Goal: Transaction & Acquisition: Purchase product/service

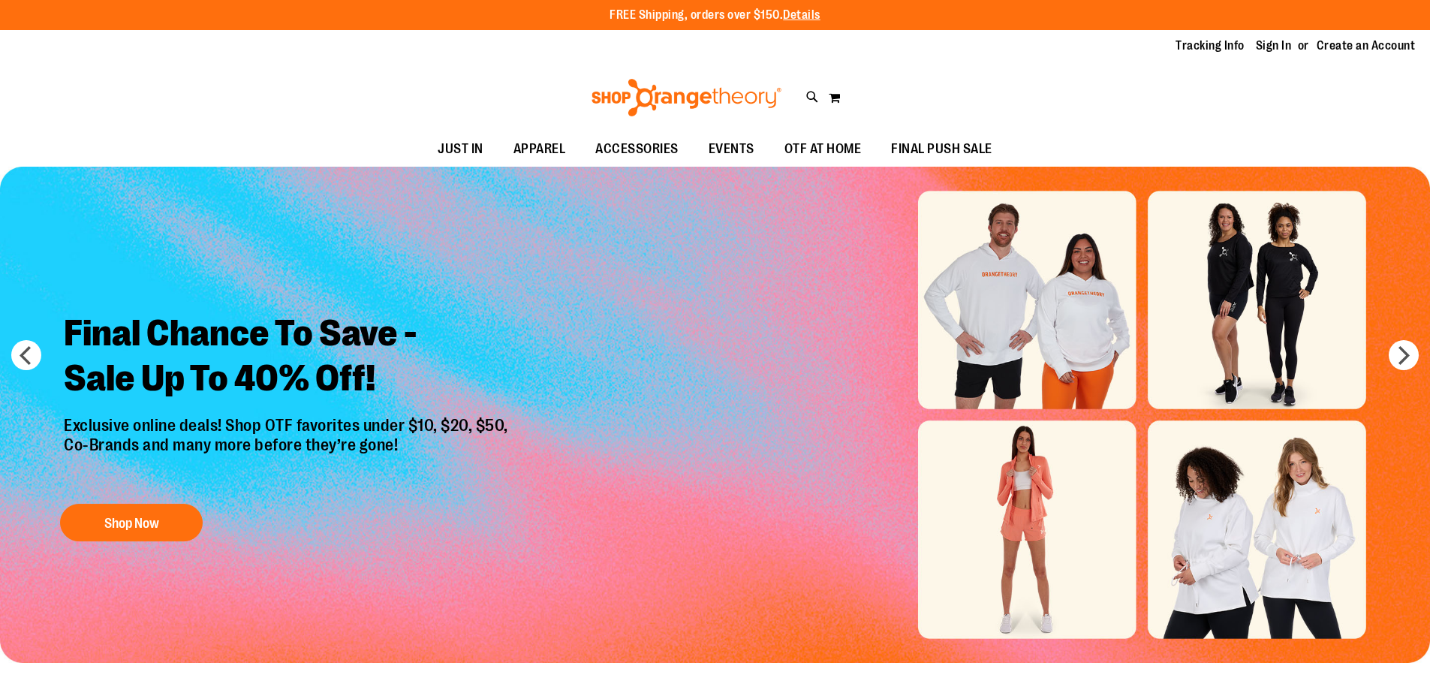
click at [1283, 53] on link "Sign In" at bounding box center [1274, 46] width 36 height 17
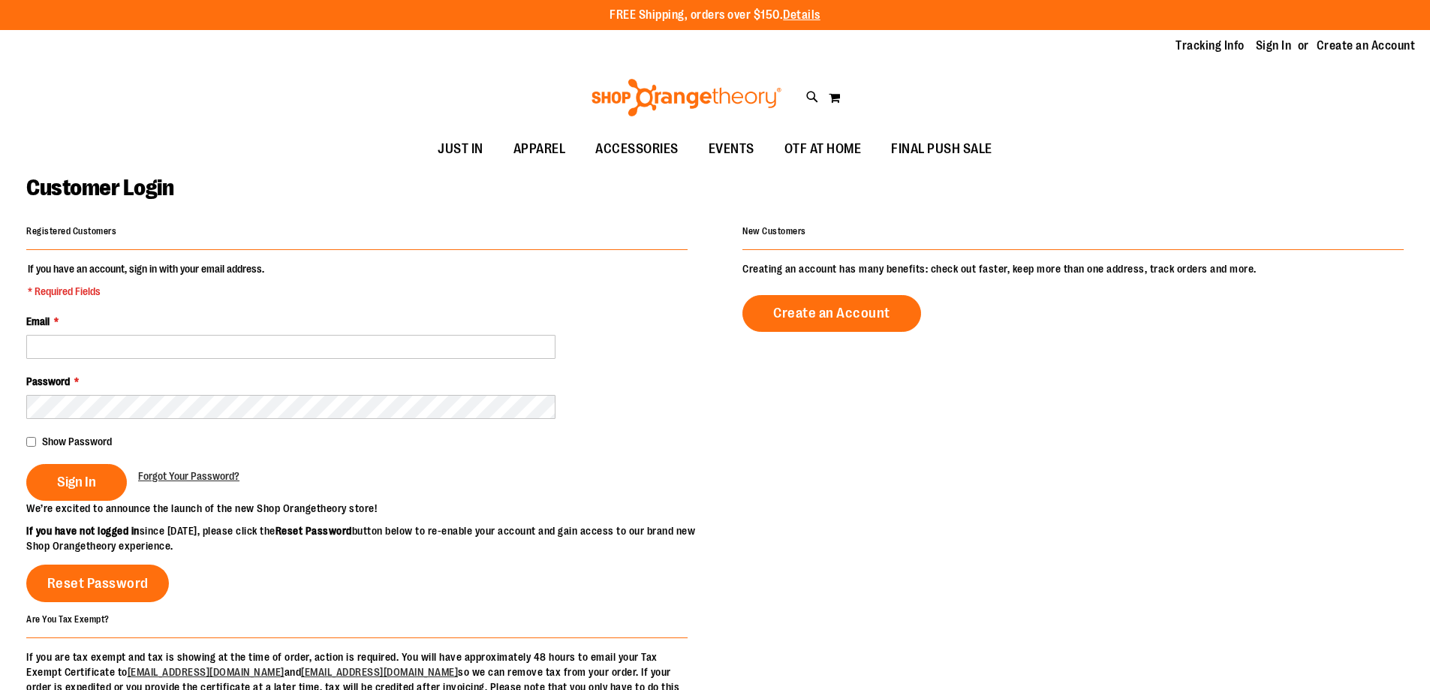
click at [193, 332] on div "Email *" at bounding box center [356, 336] width 661 height 45
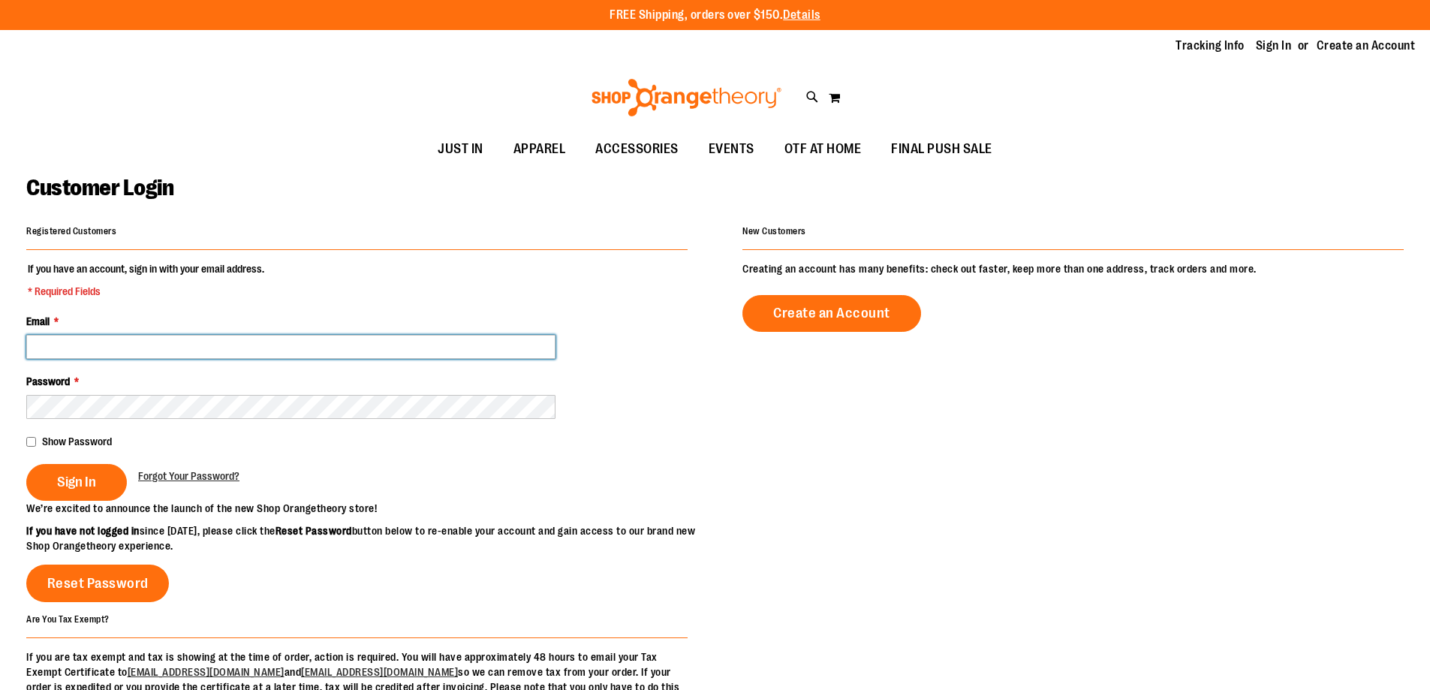
click at [193, 335] on input "Email *" at bounding box center [290, 347] width 529 height 24
type input "**********"
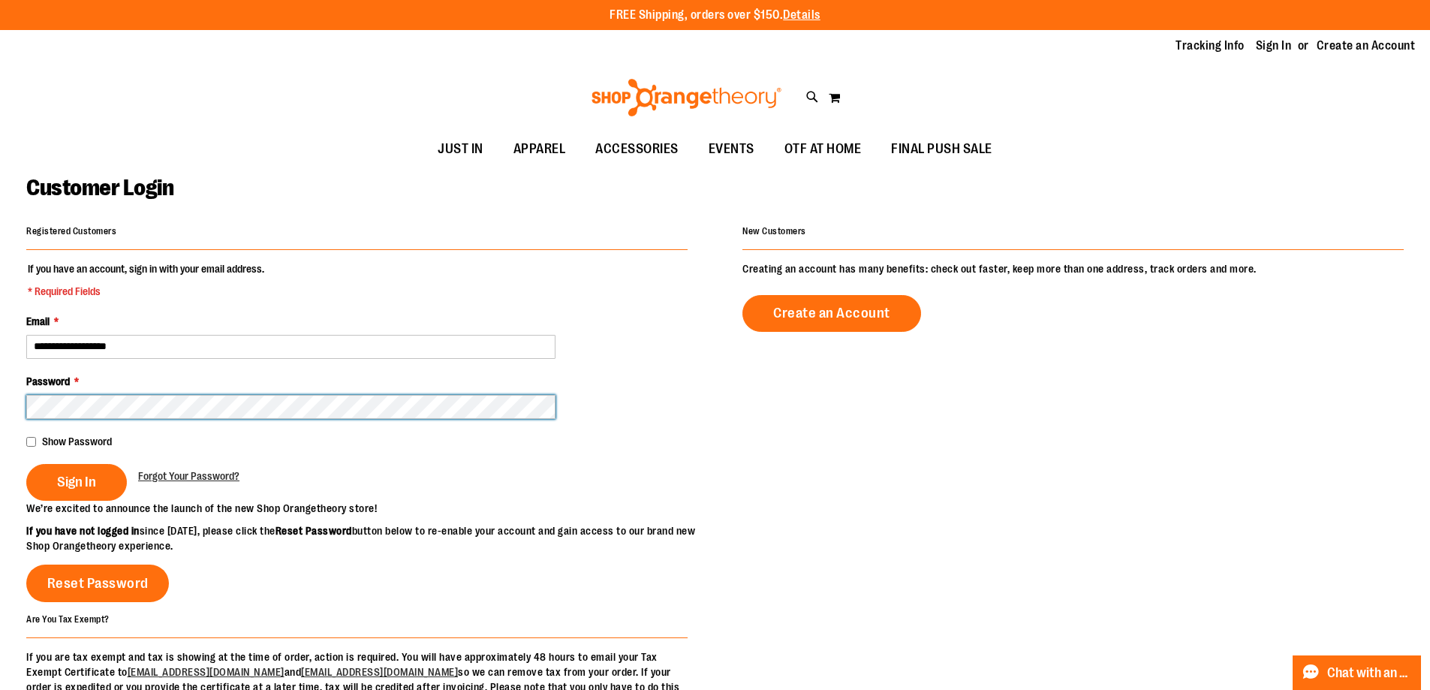
click at [26, 464] on button "Sign In" at bounding box center [76, 482] width 101 height 37
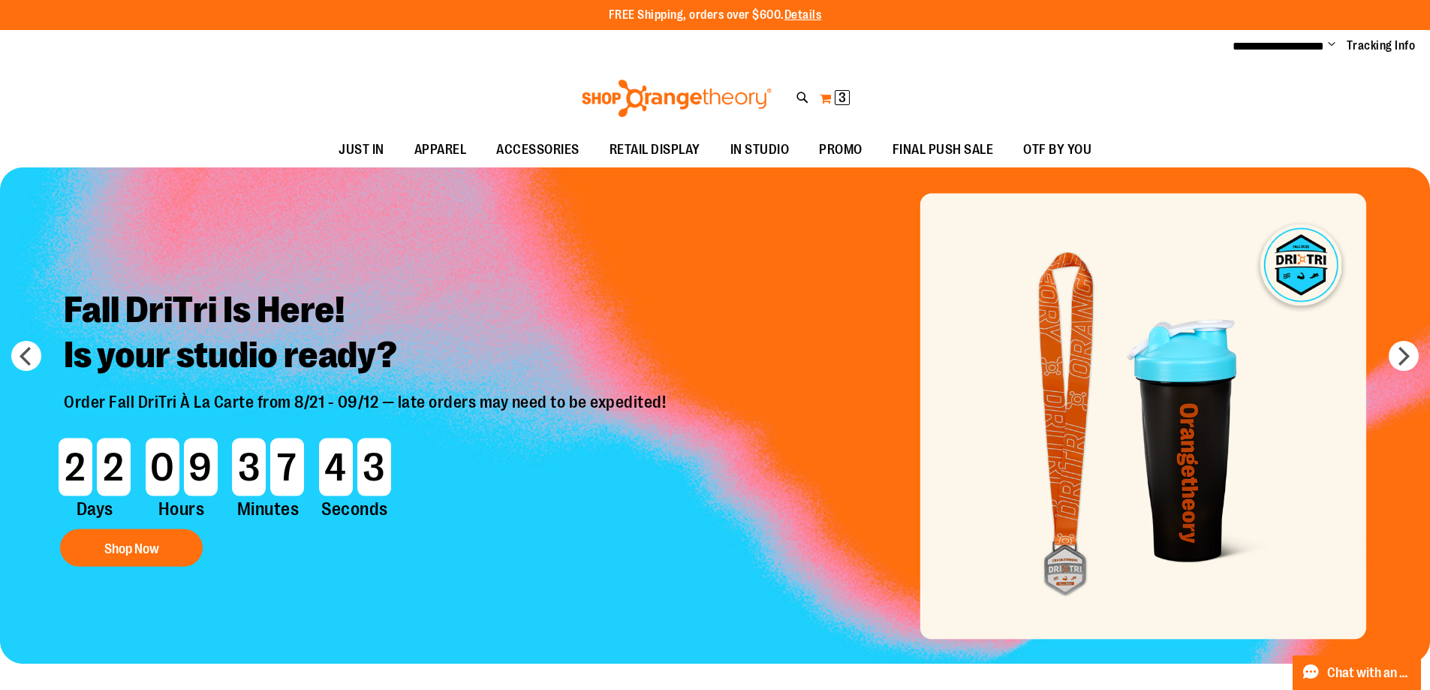
click at [824, 97] on button "My Cart 3 3 items" at bounding box center [835, 98] width 32 height 24
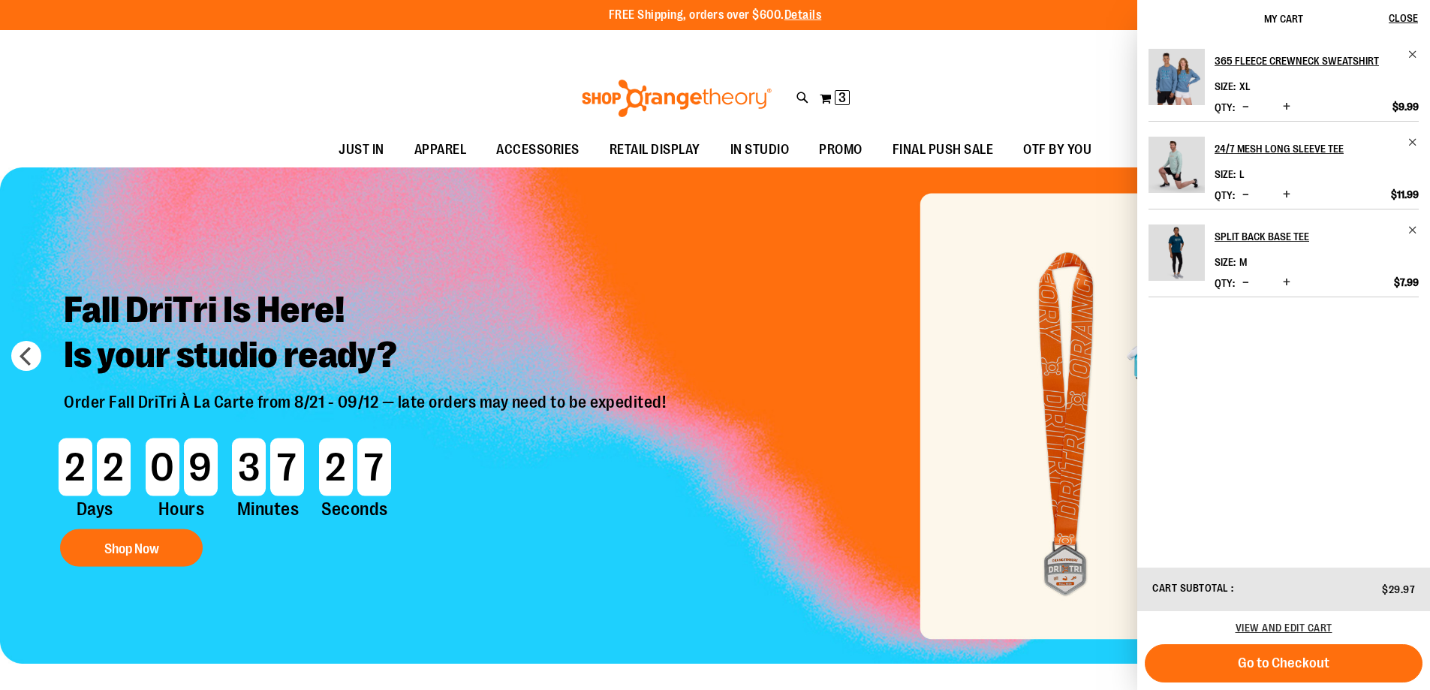
click at [932, 81] on div "Toggle Nav Search Popular Suggestions Advanced Search" at bounding box center [715, 98] width 1430 height 69
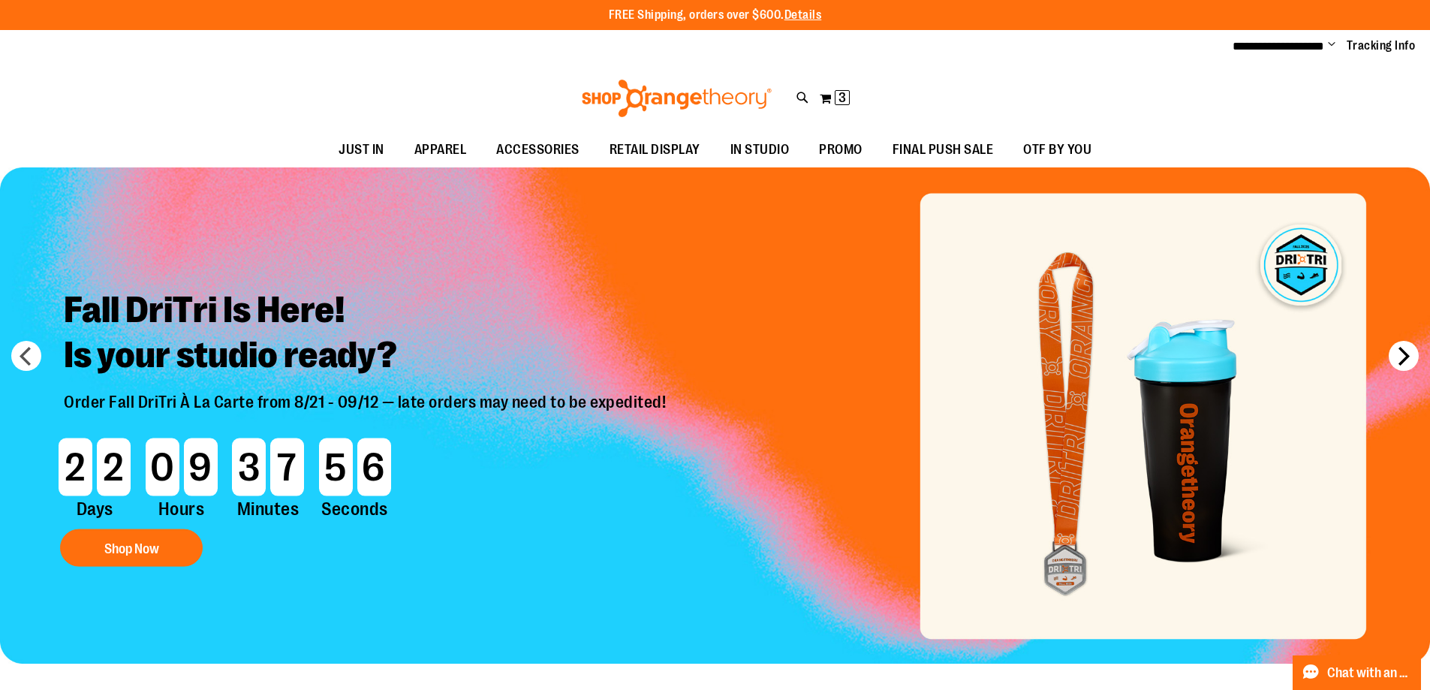
click at [1415, 362] on button "next" at bounding box center [1404, 356] width 30 height 30
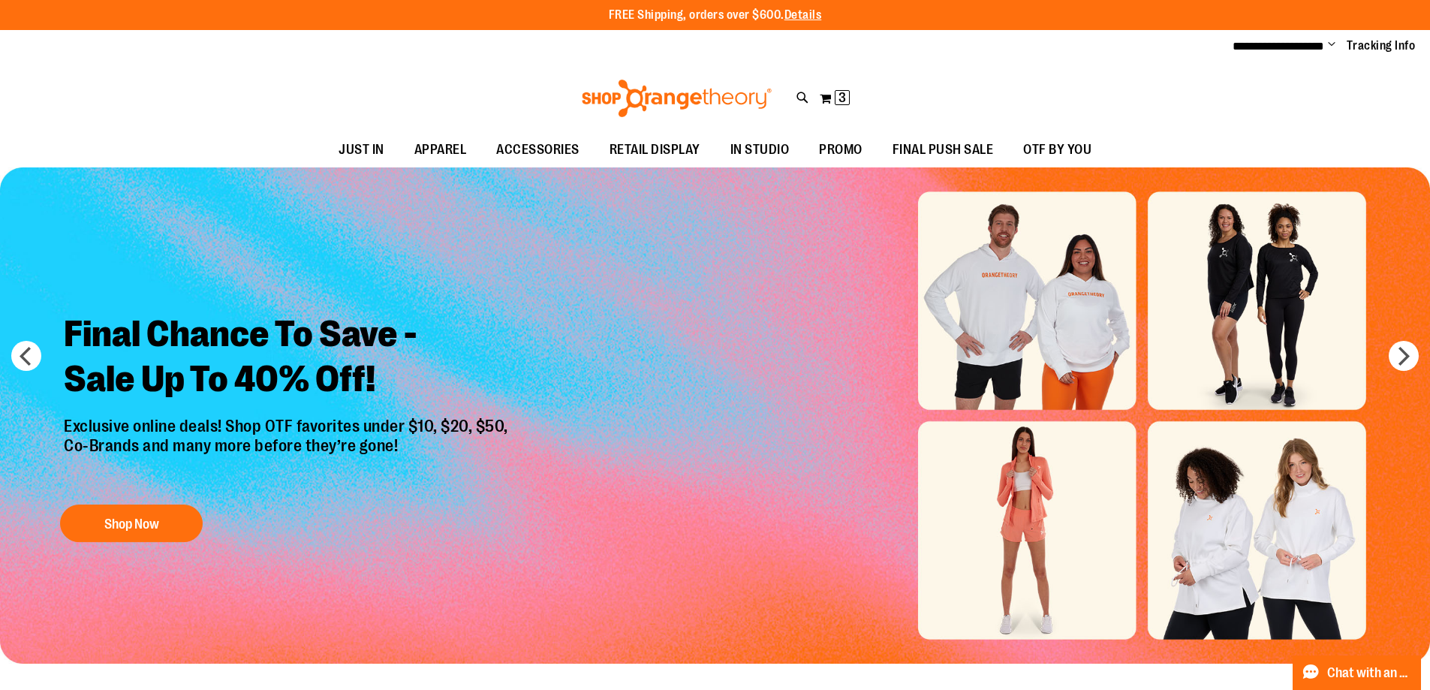
click at [1393, 371] on img "Slide 2 of 9" at bounding box center [715, 415] width 1430 height 496
click at [1399, 357] on button "next" at bounding box center [1404, 356] width 30 height 30
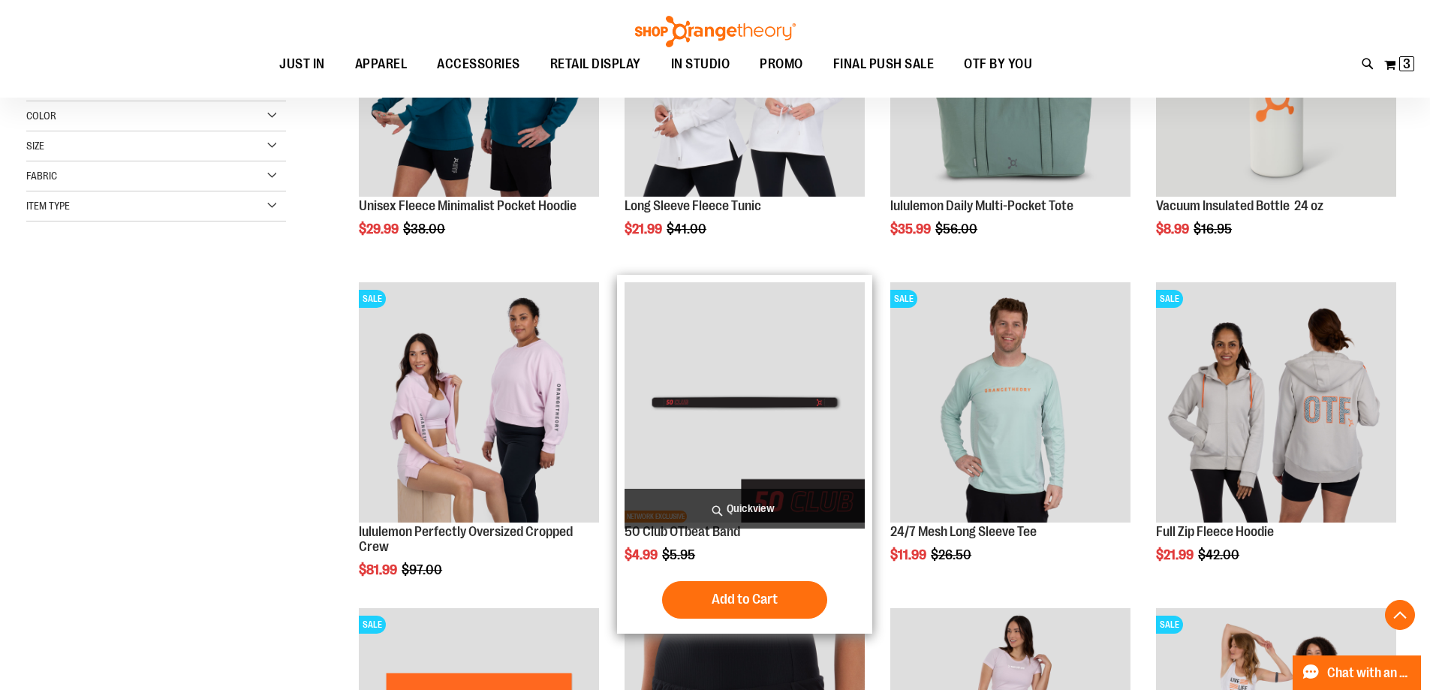
scroll to position [375, 0]
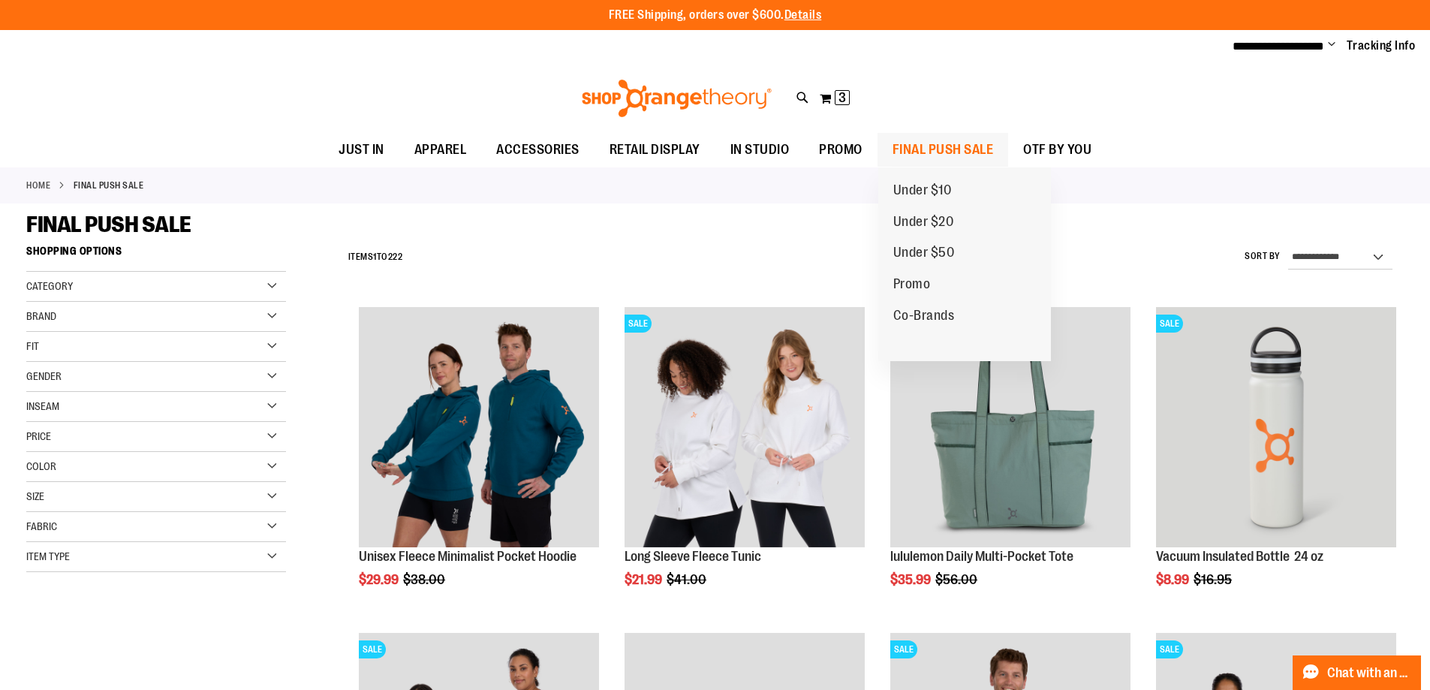
click at [964, 153] on span "FINAL PUSH SALE" at bounding box center [943, 150] width 101 height 34
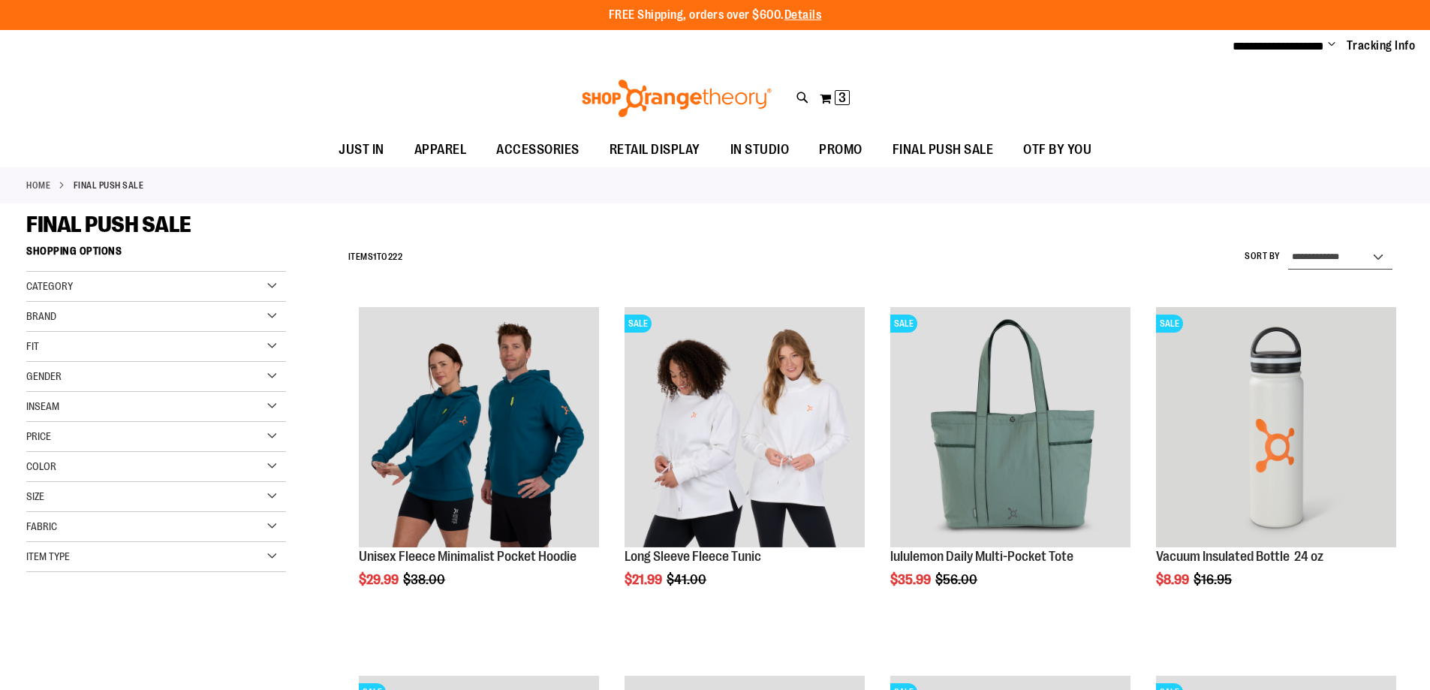
click at [1344, 252] on select "**********" at bounding box center [1340, 258] width 104 height 24
select select "*********"
click at [1288, 246] on select "**********" at bounding box center [1340, 258] width 104 height 24
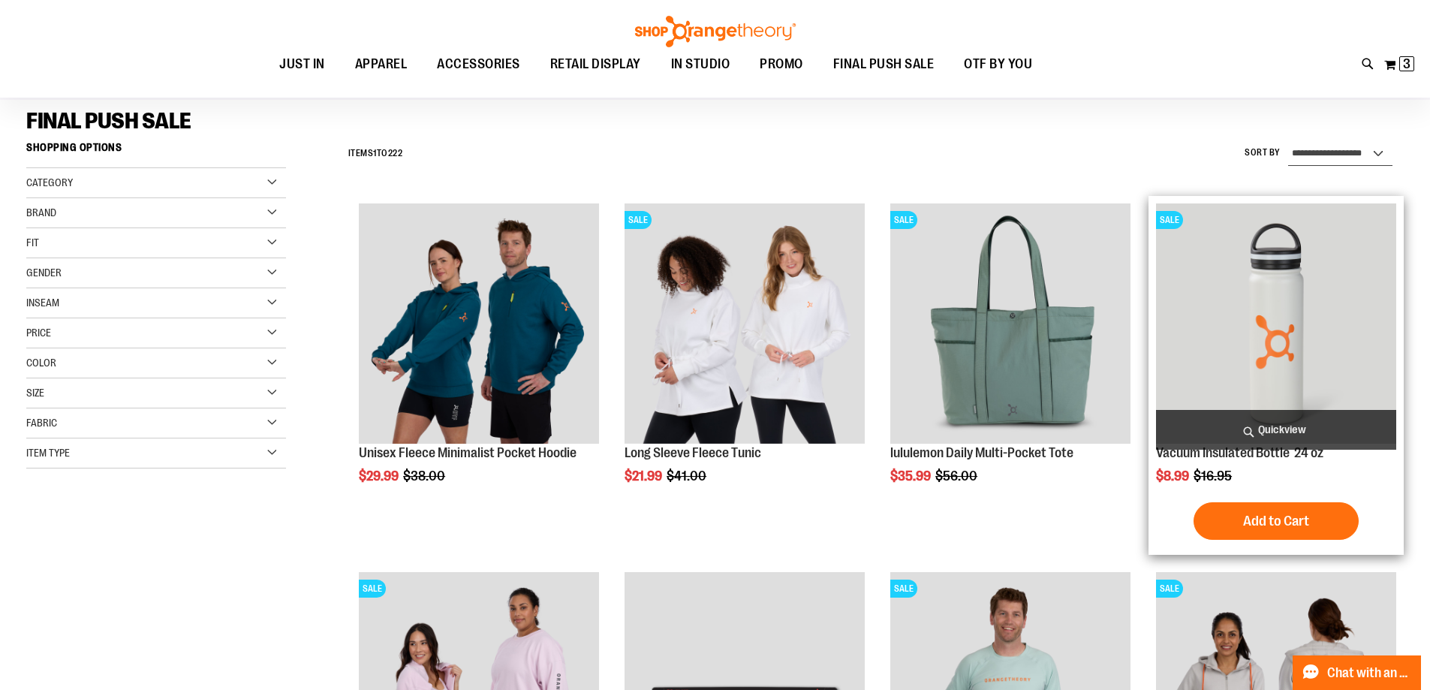
scroll to position [237, 0]
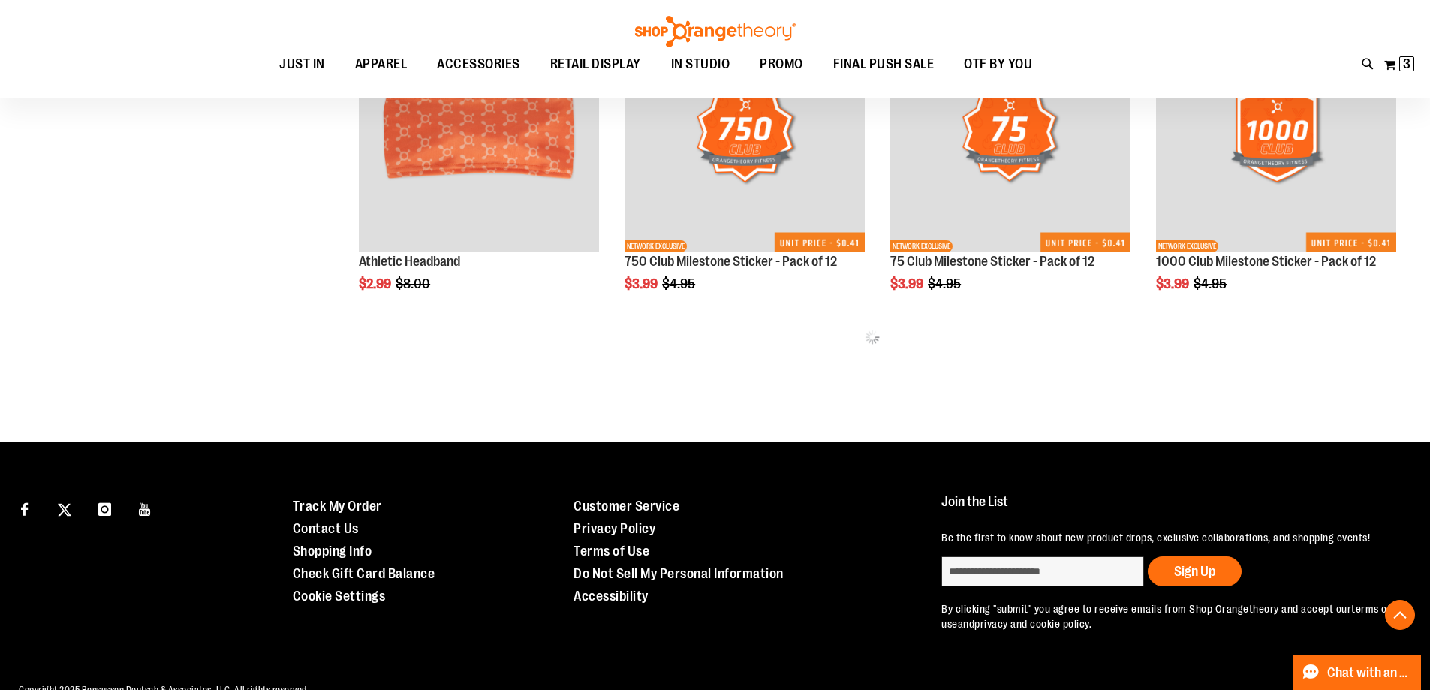
scroll to position [988, 0]
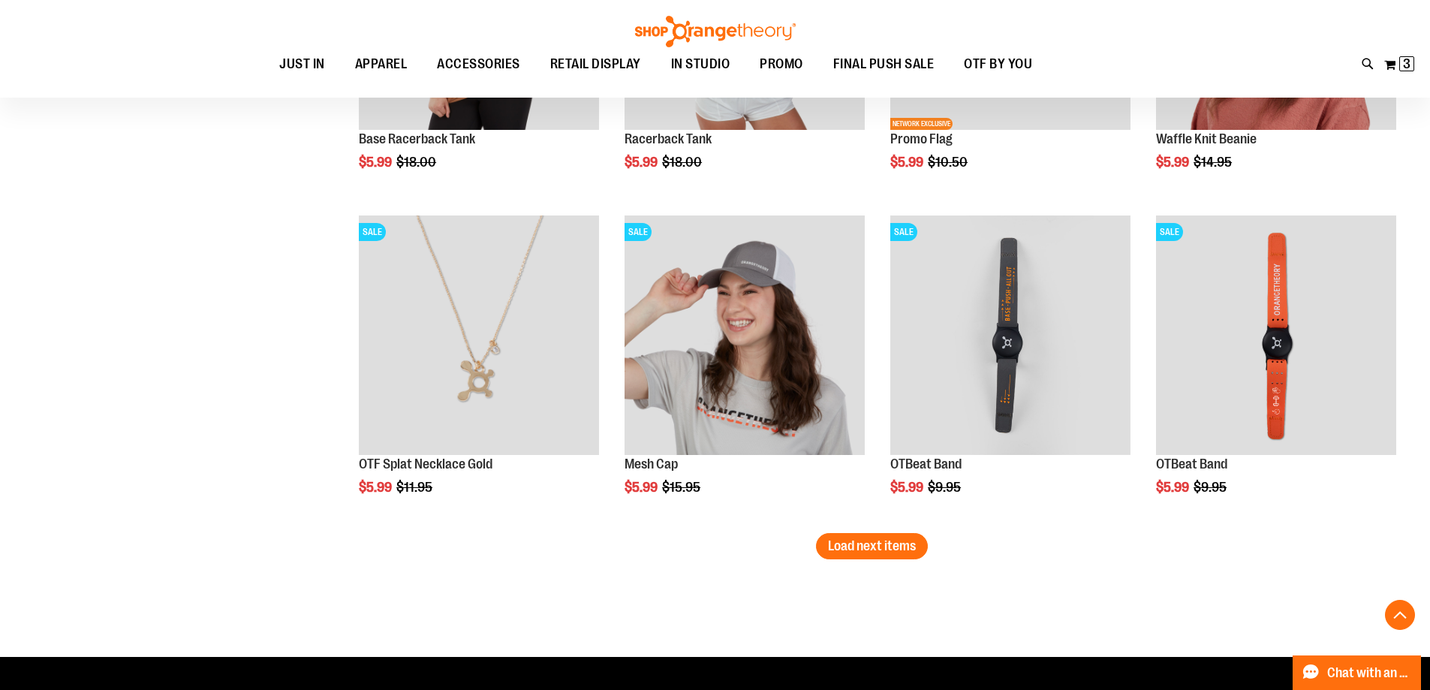
scroll to position [2790, 0]
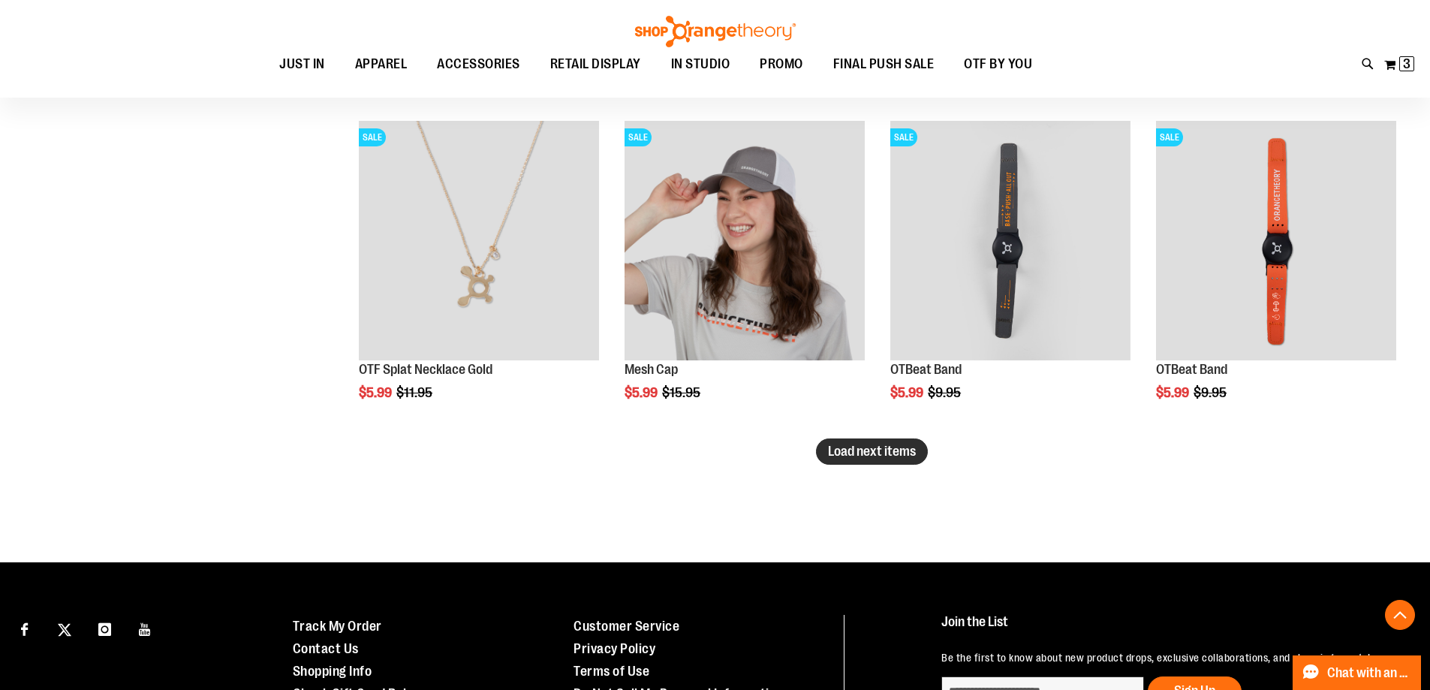
click at [869, 452] on span "Load next items" at bounding box center [872, 451] width 88 height 15
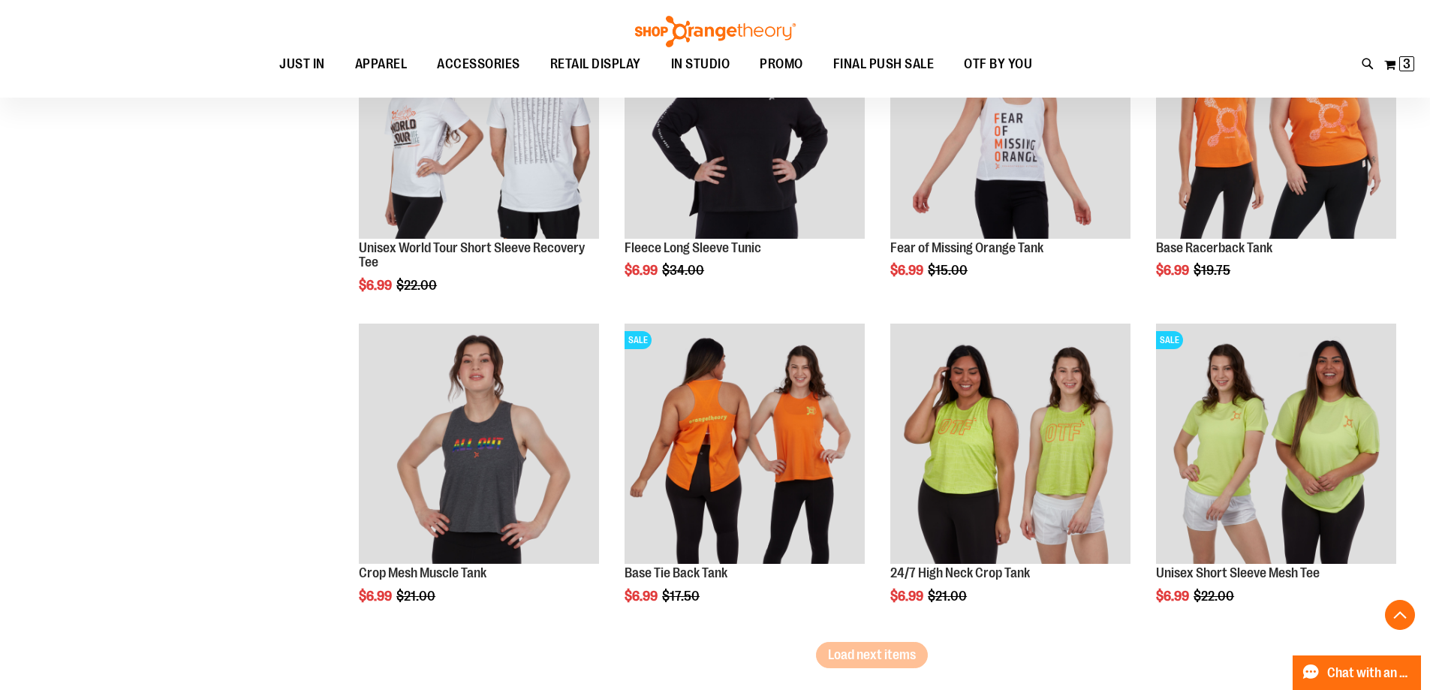
scroll to position [3691, 0]
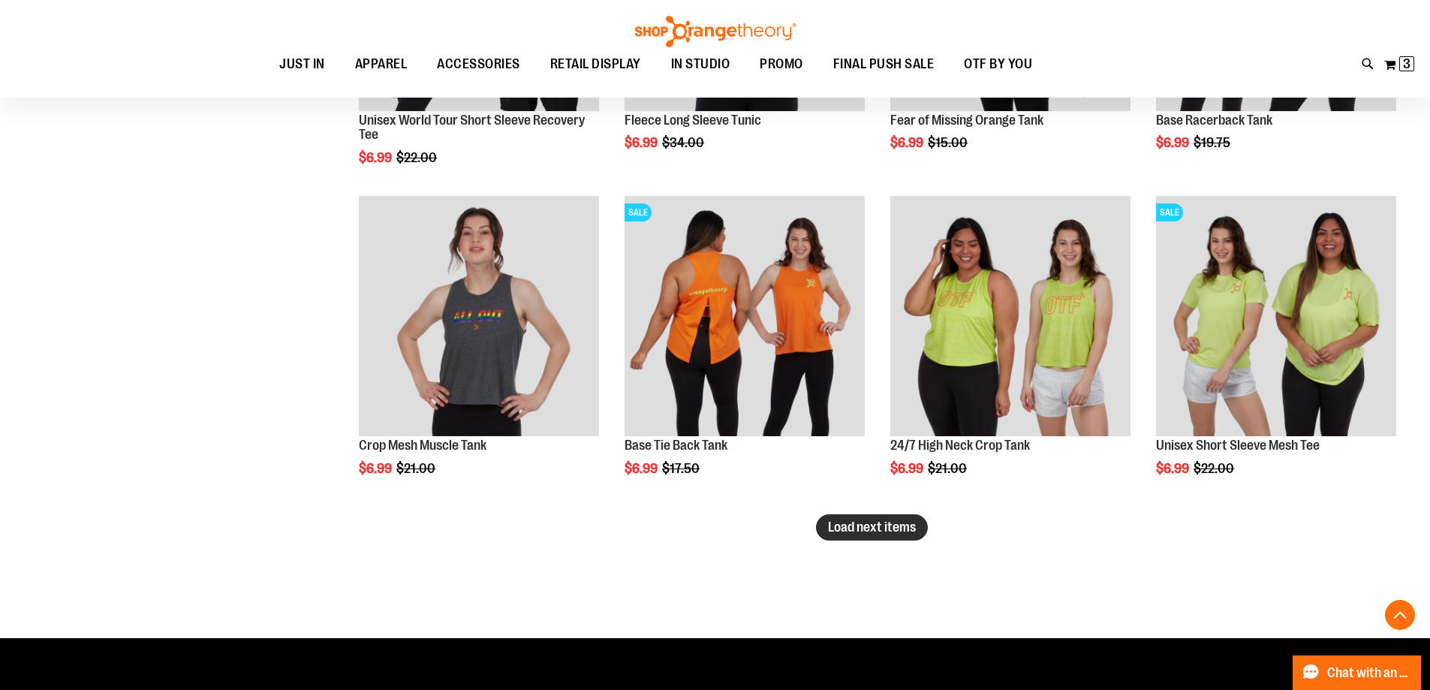
click at [885, 528] on span "Load next items" at bounding box center [872, 527] width 88 height 15
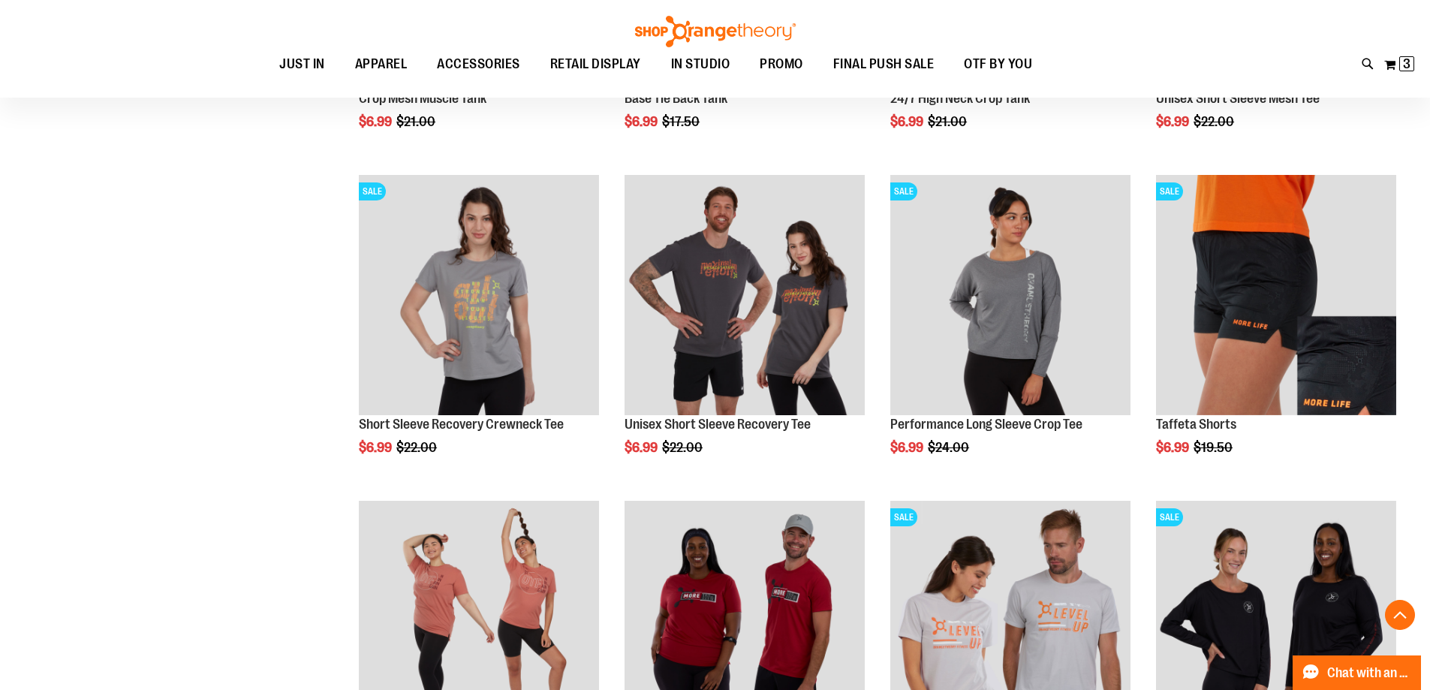
scroll to position [4066, 0]
